Goal: Transaction & Acquisition: Purchase product/service

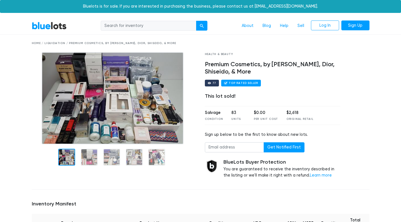
click at [51, 24] on link "BlueLots" at bounding box center [49, 26] width 35 height 8
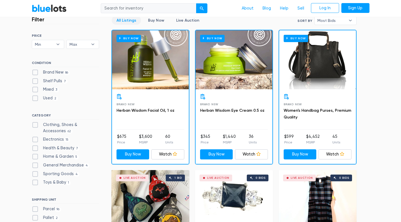
scroll to position [159, 0]
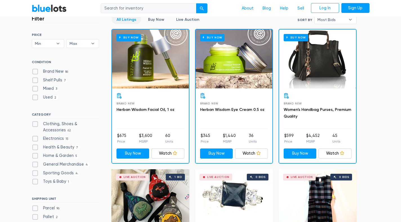
click at [47, 148] on label "Health & Beauty 7" at bounding box center [56, 148] width 48 height 6
click at [35, 148] on Beauty"] "Health & Beauty 7" at bounding box center [34, 147] width 4 height 4
checkbox Beauty"] "true"
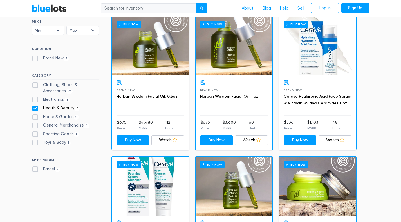
scroll to position [179, 0]
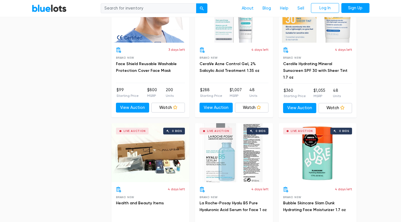
scroll to position [496, 0]
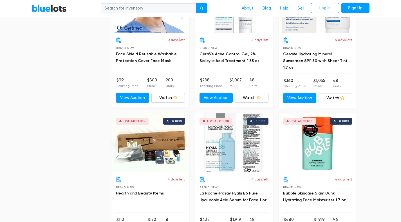
click at [384, 152] on section "Filter Filter & Sort Clear SORT BY Most Bids Ending Soonest Newly Listed Lowest…" at bounding box center [200, 43] width 401 height 746
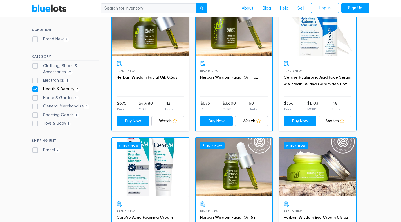
scroll to position [0, 0]
